Goal: Transaction & Acquisition: Purchase product/service

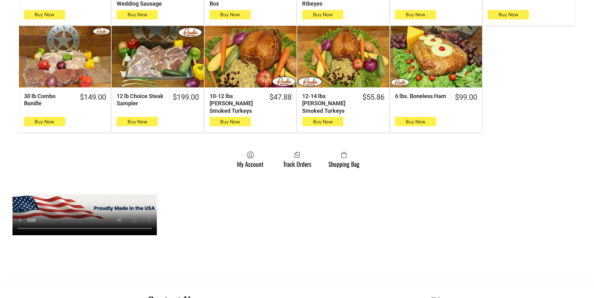
scroll to position [406, 0]
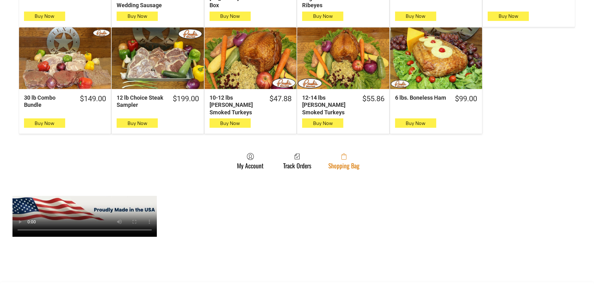
click at [344, 157] on link "Shopping Bag" at bounding box center [343, 161] width 37 height 17
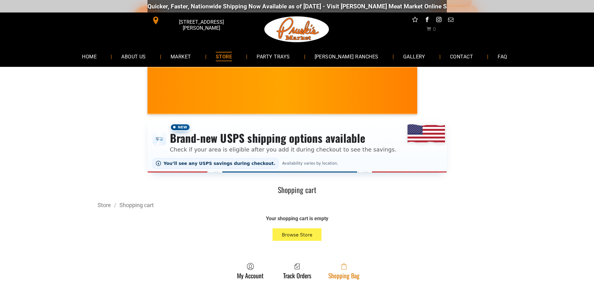
click at [349, 267] on span at bounding box center [343, 265] width 31 height 7
click at [361, 267] on link "Shopping Bag" at bounding box center [343, 270] width 37 height 17
click at [360, 277] on link "Shopping Bag" at bounding box center [343, 270] width 37 height 17
